Goal: Transaction & Acquisition: Purchase product/service

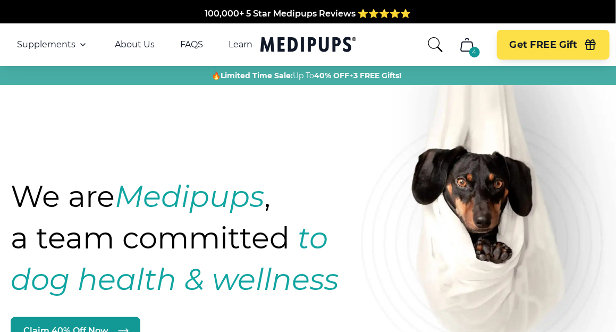
click at [438, 46] on icon "search" at bounding box center [435, 44] width 14 height 15
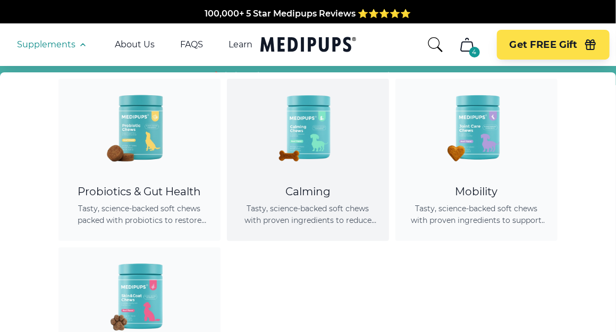
click at [297, 203] on span "Tasty, science-backed soft chews with proven ingredients to reduce anxiety, pro…" at bounding box center [308, 214] width 137 height 23
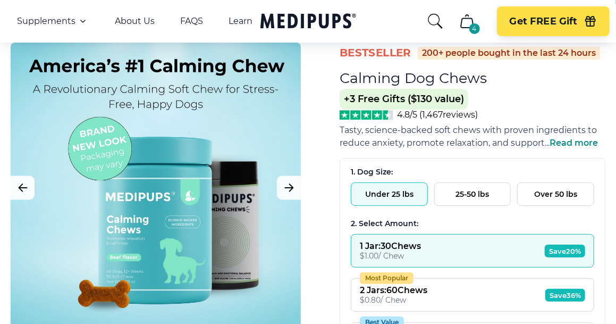
scroll to position [106, 0]
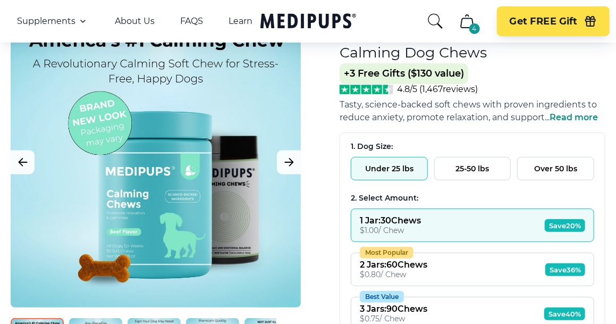
click at [449, 173] on button "25-50 lbs" at bounding box center [472, 168] width 77 height 23
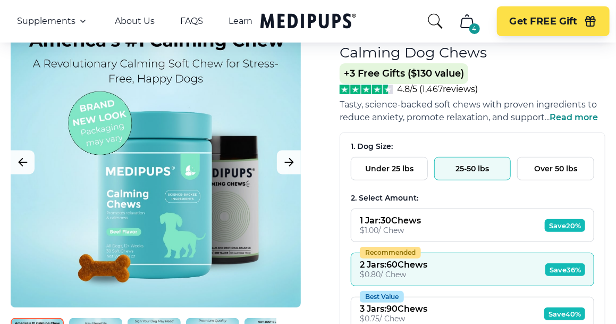
click at [449, 262] on button "Recommended 2 Jars : 60 Chews $ 0.80 / Chew Save 36%" at bounding box center [472, 269] width 243 height 33
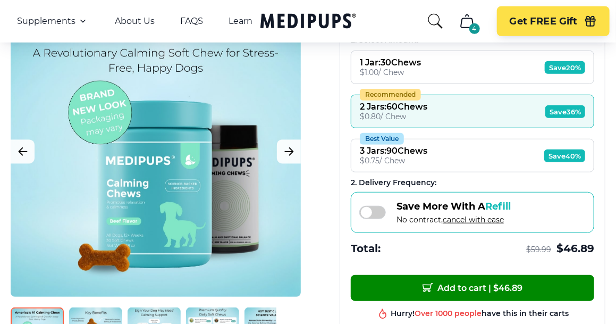
scroll to position [266, 0]
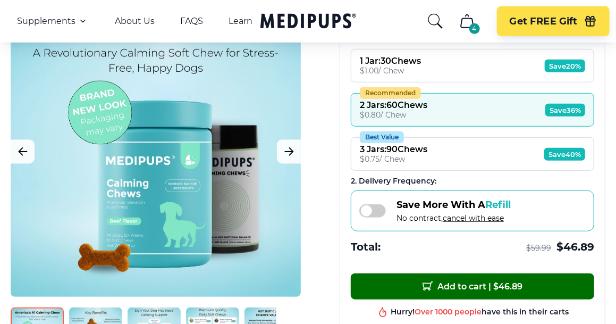
click at [448, 281] on span "Add to cart | $ 46.89" at bounding box center [473, 286] width 100 height 11
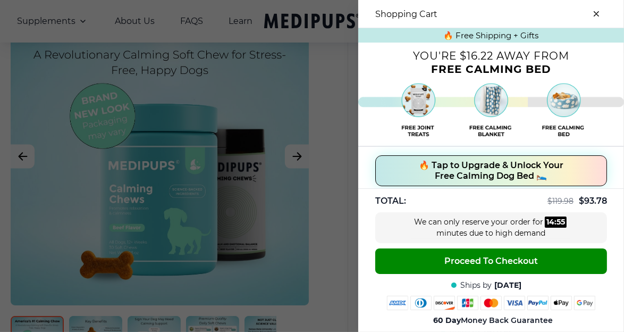
click at [335, 113] on div at bounding box center [312, 166] width 624 height 332
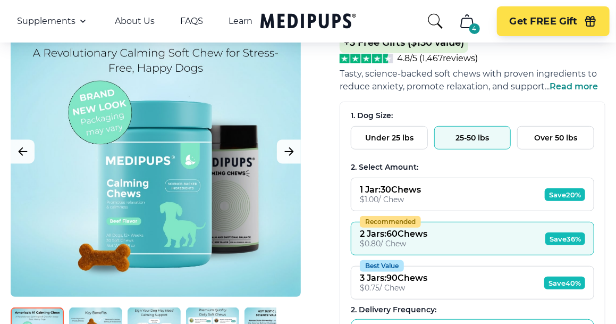
scroll to position [53, 0]
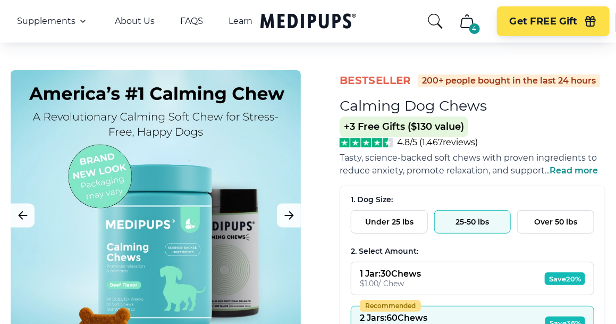
click at [550, 228] on button "Over 50 lbs" at bounding box center [555, 221] width 77 height 23
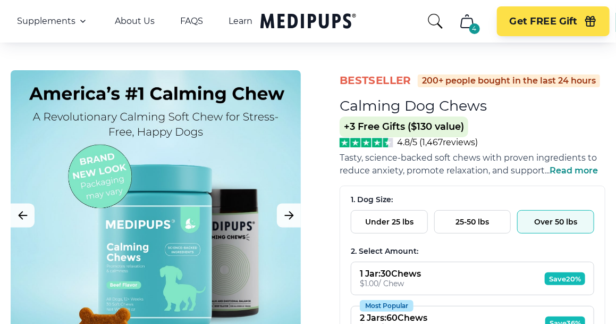
click at [547, 220] on button "Over 50 lbs" at bounding box center [555, 221] width 77 height 23
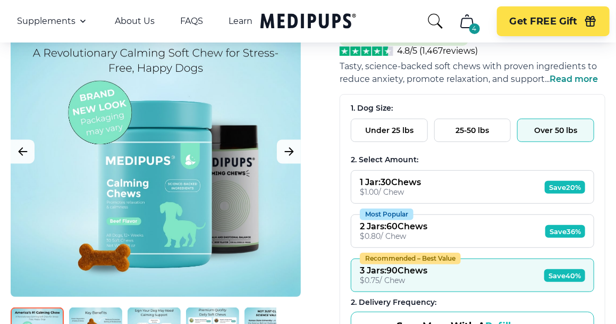
scroll to position [159, 0]
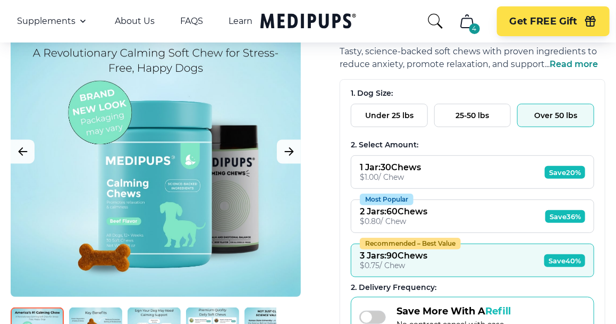
click at [557, 259] on span "Save 40%" at bounding box center [564, 260] width 41 height 13
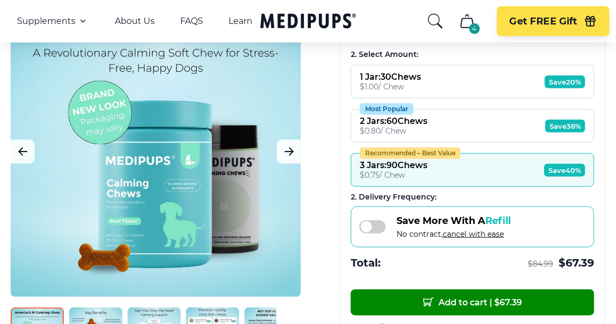
scroll to position [266, 0]
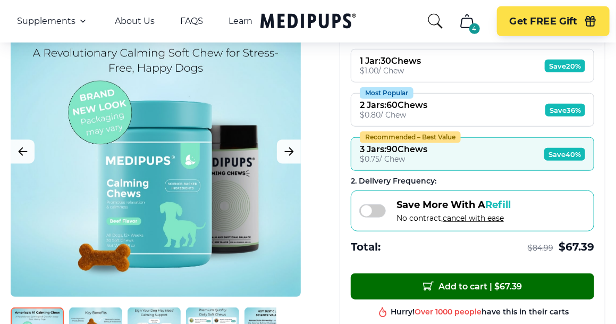
click at [461, 284] on span "Add to cart | $ 67.39" at bounding box center [472, 286] width 99 height 11
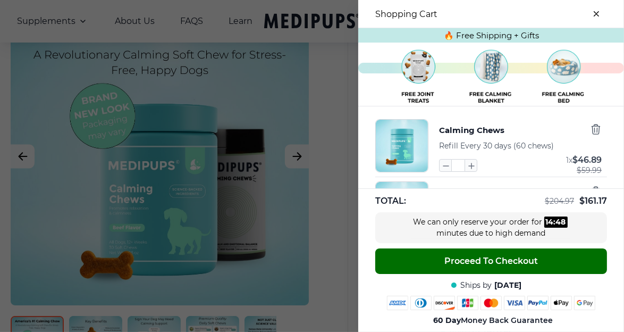
click at [444, 256] on span "Proceed To Checkout" at bounding box center [491, 261] width 94 height 11
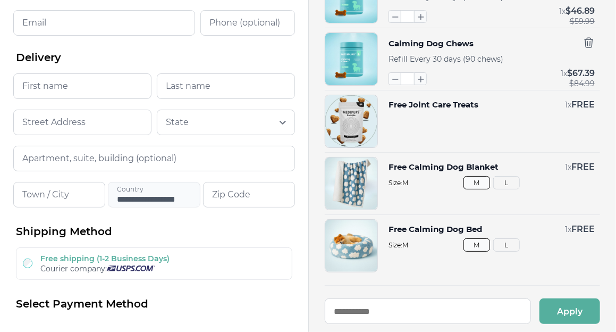
scroll to position [106, 0]
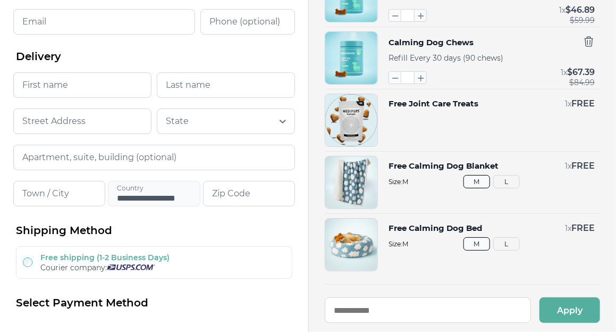
click at [506, 246] on button "L" at bounding box center [506, 243] width 27 height 13
click at [511, 187] on div "Free Calming Dog Blanket 1 x FREE Size: M M L" at bounding box center [492, 182] width 206 height 53
click at [507, 179] on button "L" at bounding box center [506, 181] width 27 height 13
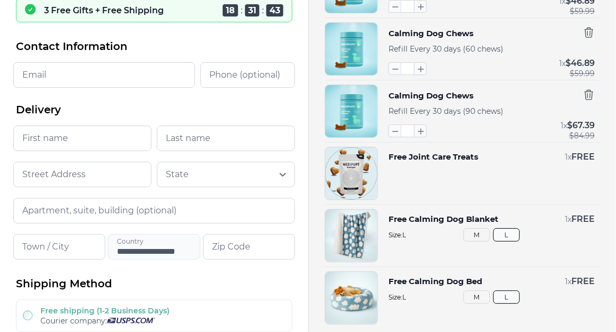
scroll to position [0, 0]
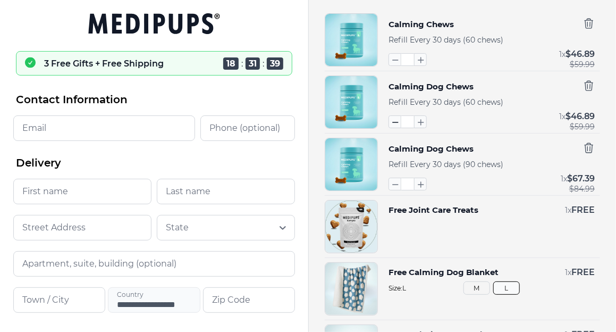
click at [394, 124] on icon "button" at bounding box center [395, 122] width 12 height 12
click at [396, 118] on icon "button" at bounding box center [395, 122] width 12 height 12
click at [587, 87] on icon "button" at bounding box center [589, 86] width 8 height 10
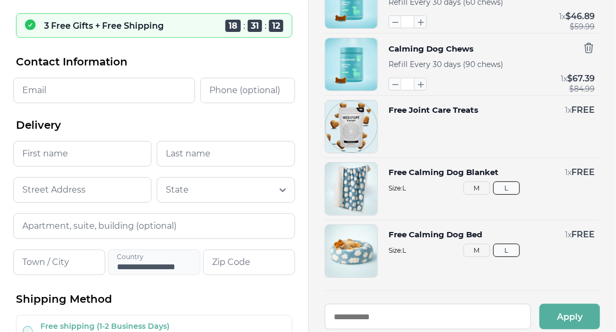
scroll to position [53, 0]
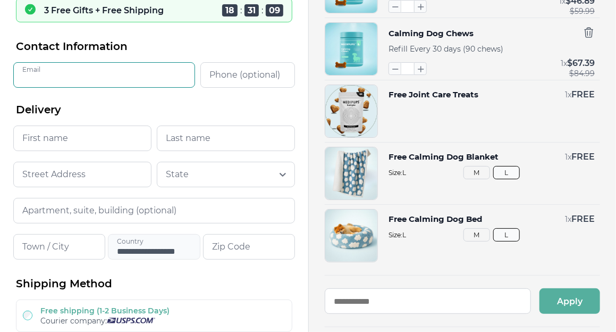
click at [102, 72] on input "Email" at bounding box center [104, 75] width 182 height 26
type input "**********"
type input "***"
type input "******"
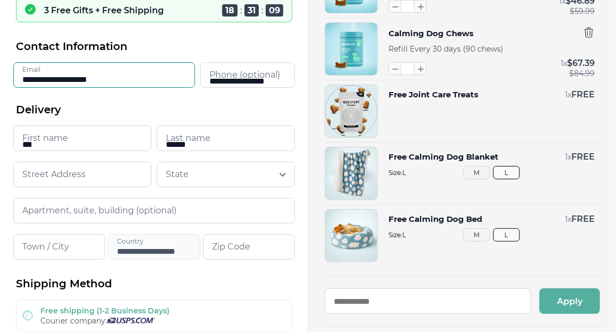
type input "**********"
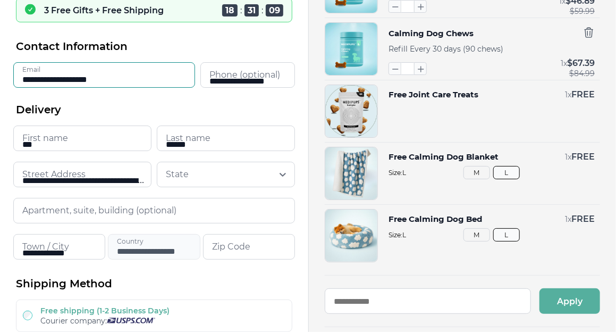
type input "*****"
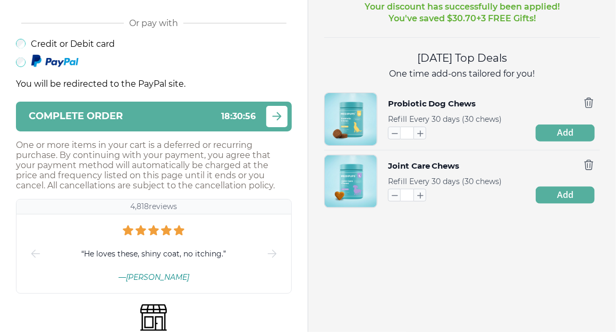
scroll to position [366, 0]
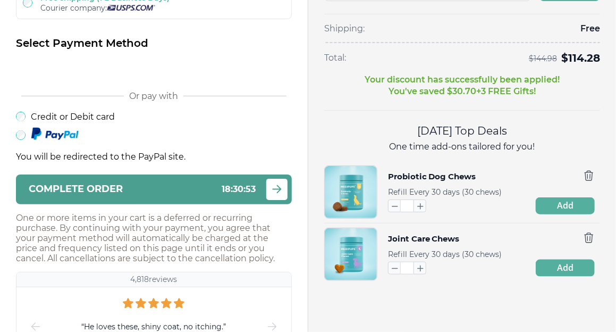
click at [119, 187] on span "Complete order" at bounding box center [76, 189] width 94 height 10
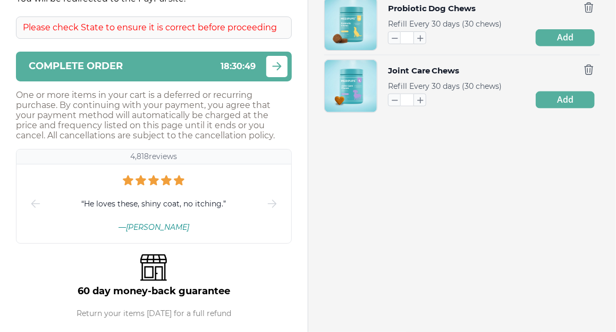
scroll to position [535, 0]
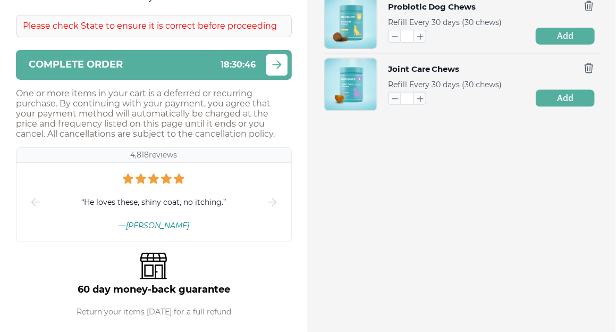
click at [216, 27] on div "Please check State to ensure it is correct before proceeding" at bounding box center [154, 26] width 276 height 22
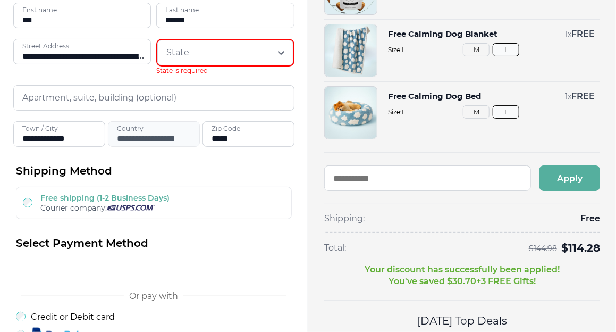
scroll to position [163, 0]
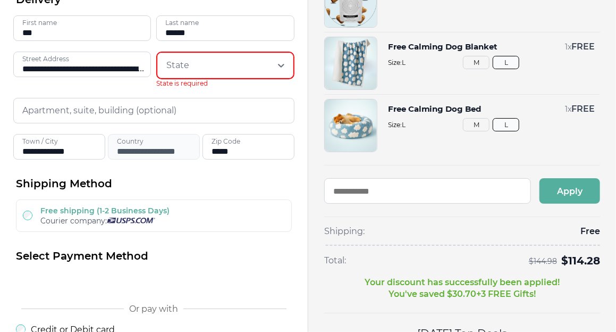
click at [279, 64] on icon at bounding box center [281, 65] width 11 height 11
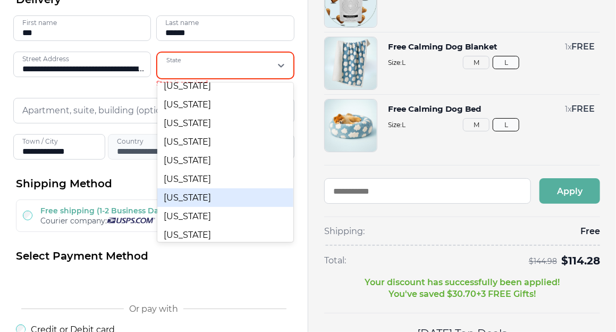
scroll to position [106, 0]
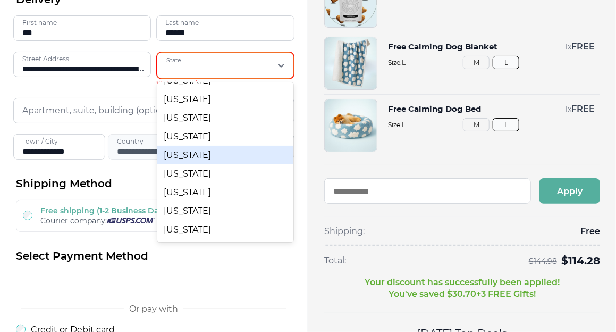
click at [191, 159] on div "[US_STATE]" at bounding box center [225, 155] width 136 height 19
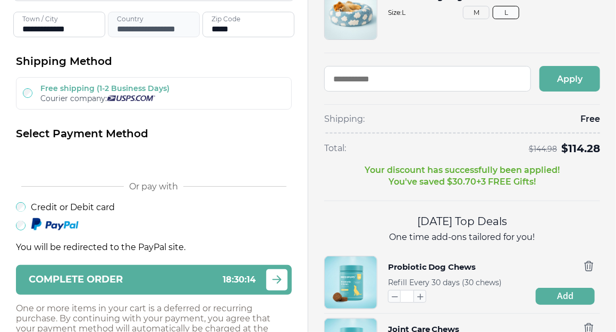
scroll to position [259, 0]
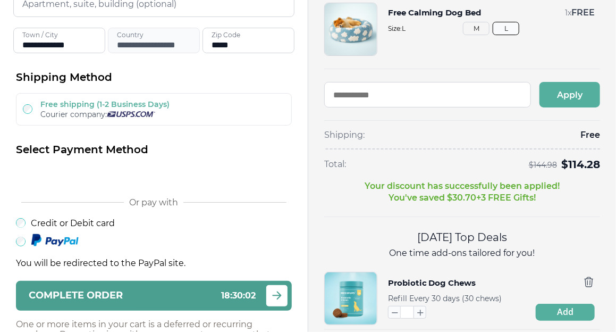
click at [181, 293] on div "Complete order 18 : 30 : 02" at bounding box center [142, 295] width 227 height 10
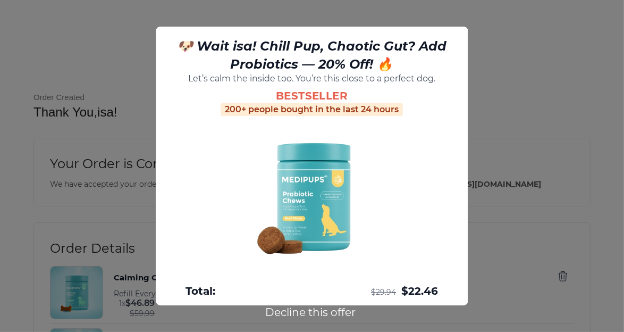
click at [283, 314] on button "Decline this offer" at bounding box center [310, 312] width 97 height 14
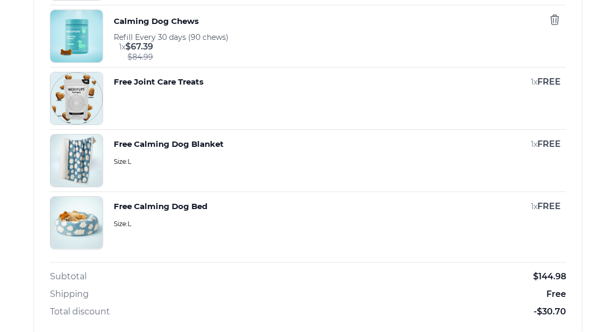
scroll to position [319, 0]
